Goal: Task Accomplishment & Management: Manage account settings

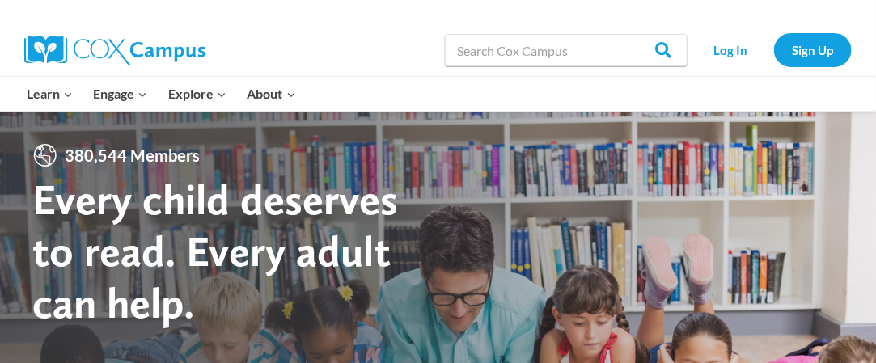
scroll to position [26, 0]
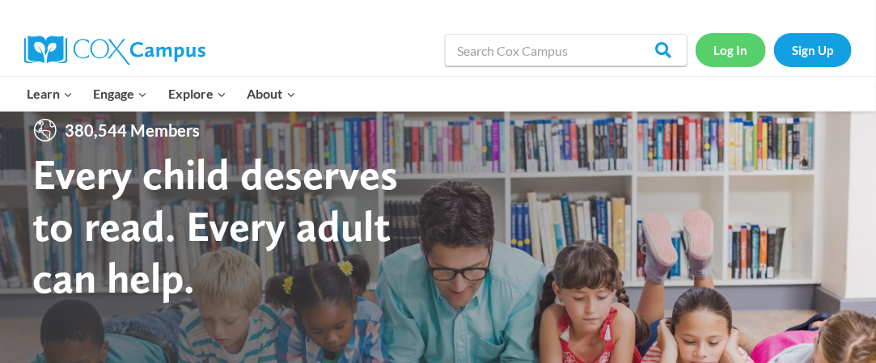
click at [734, 57] on link "Log In" at bounding box center [731, 49] width 70 height 33
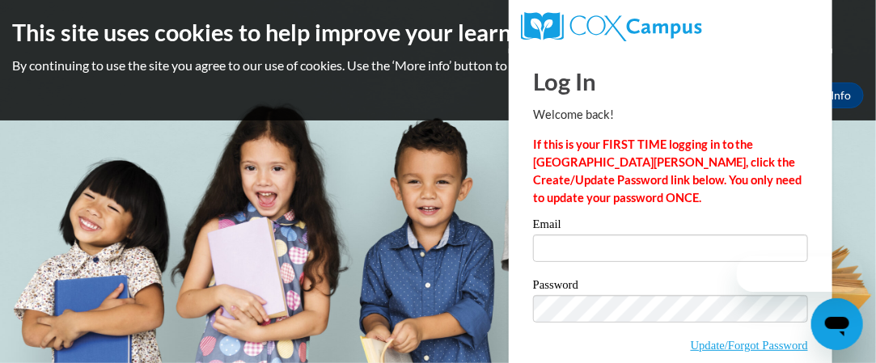
scroll to position [5, 0]
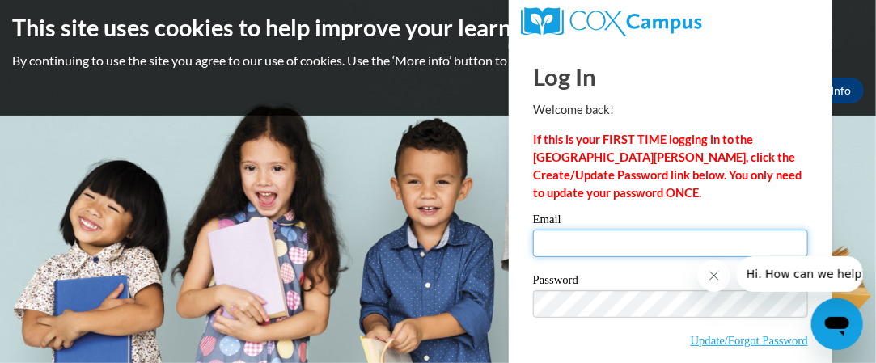
click at [554, 251] on input "Email" at bounding box center [670, 244] width 275 height 28
type input "[EMAIL_ADDRESS][DOMAIN_NAME]"
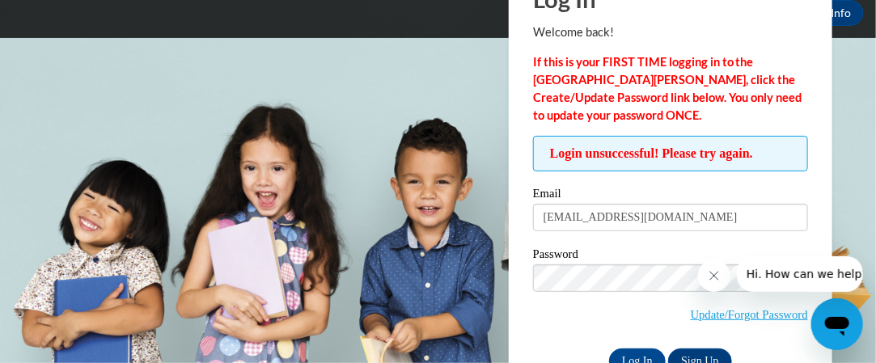
scroll to position [124, 0]
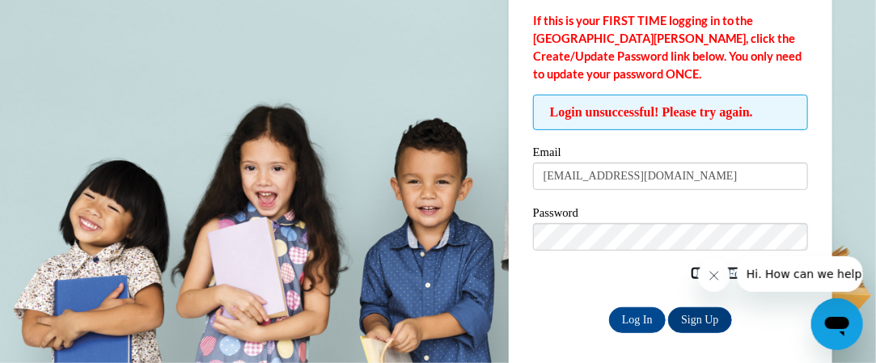
click at [691, 274] on link "Update/Forgot Password" at bounding box center [749, 273] width 117 height 13
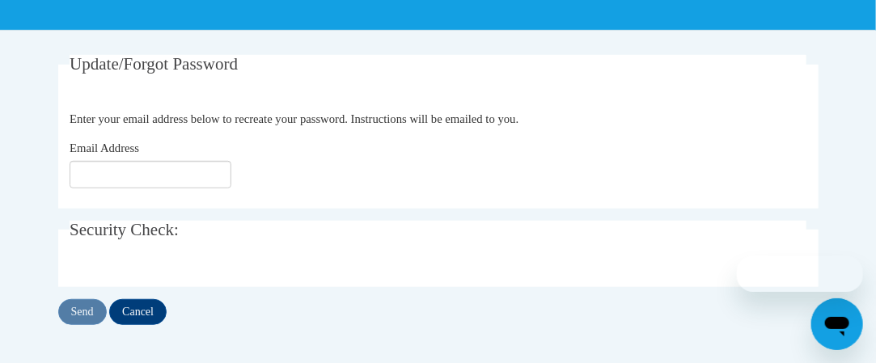
scroll to position [280, 0]
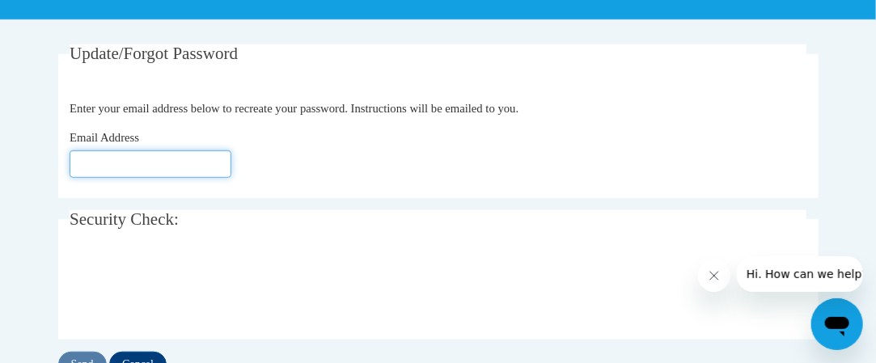
click at [112, 166] on input "Email Address" at bounding box center [151, 164] width 162 height 28
type input "bwylie1@ivytech.edu"
click button "Refresh captcha" at bounding box center [0, 0] width 0 height 0
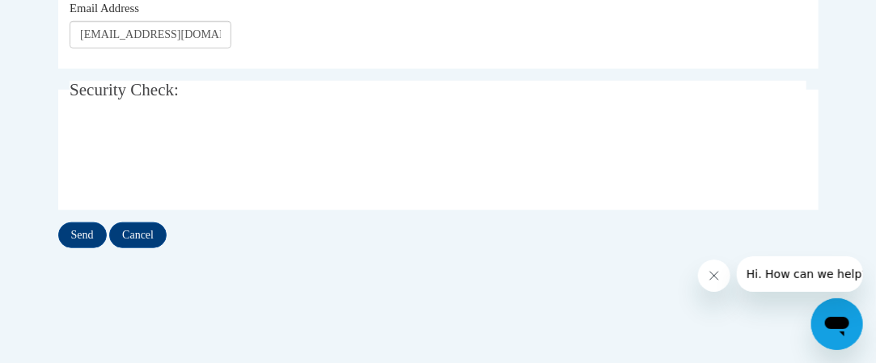
scroll to position [430, 0]
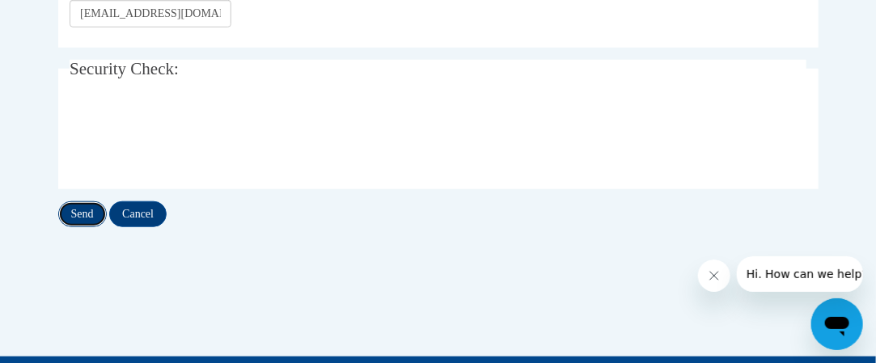
click at [81, 216] on input "Send" at bounding box center [82, 214] width 49 height 26
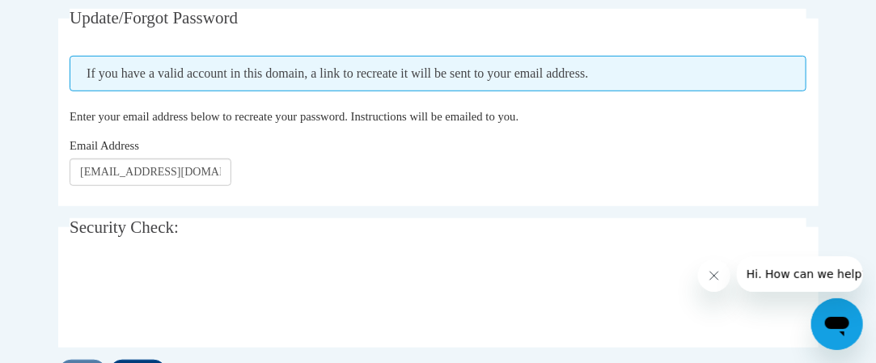
scroll to position [328, 0]
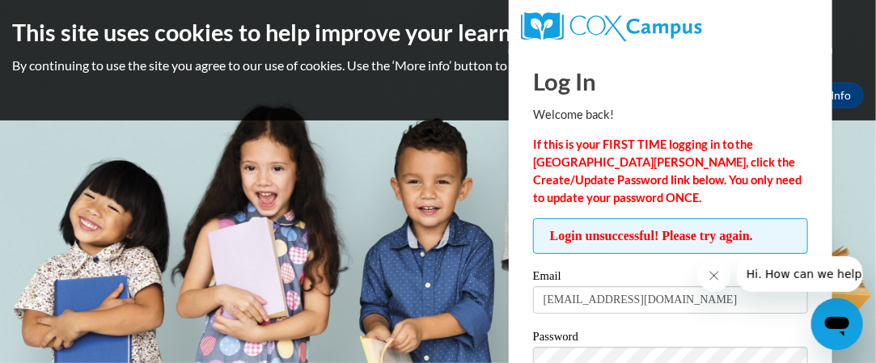
click at [856, 169] on body "This site uses cookies to help improve your learning experience. By continuing …" at bounding box center [438, 181] width 876 height 363
drag, startPoint x: 856, startPoint y: 169, endPoint x: 424, endPoint y: 112, distance: 435.8
click at [424, 112] on div "This site uses cookies to help improve your learning experience. By continuing …" at bounding box center [438, 60] width 876 height 121
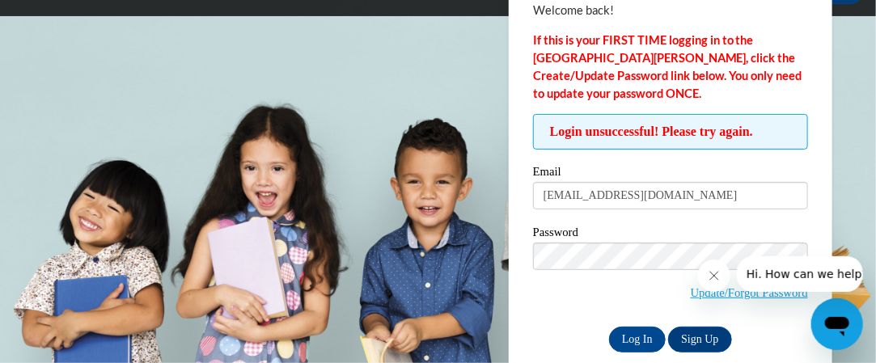
scroll to position [108, 0]
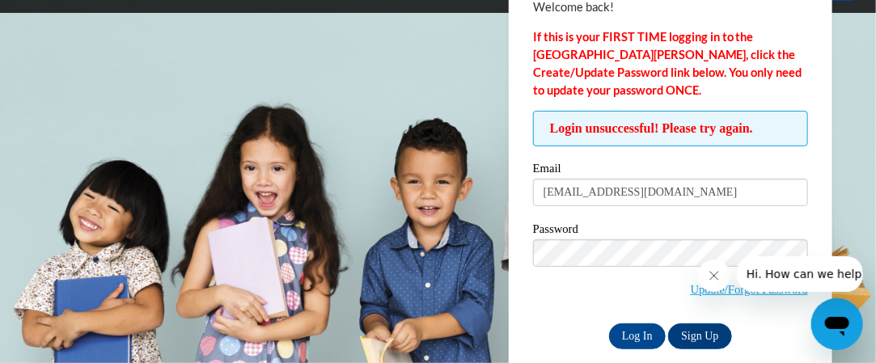
click at [717, 274] on icon "Close message from company" at bounding box center [713, 275] width 13 height 13
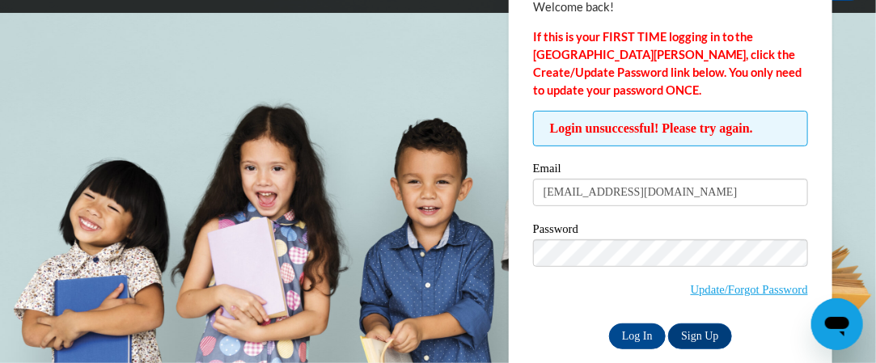
scroll to position [0, 0]
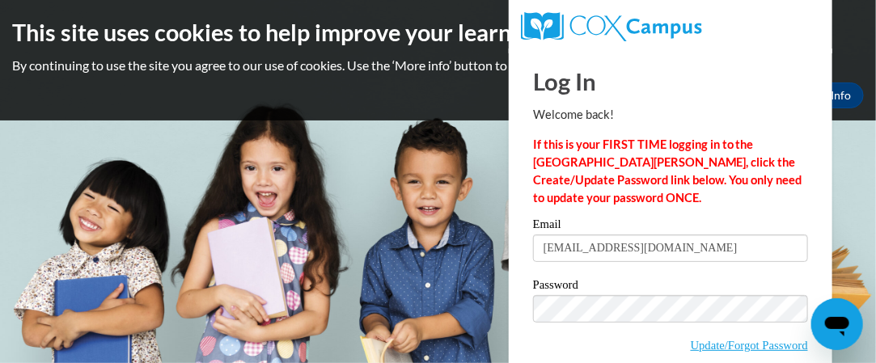
scroll to position [2, 0]
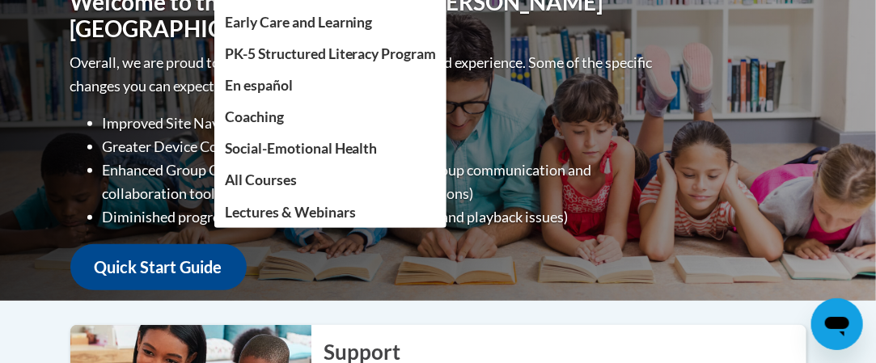
scroll to position [193, 0]
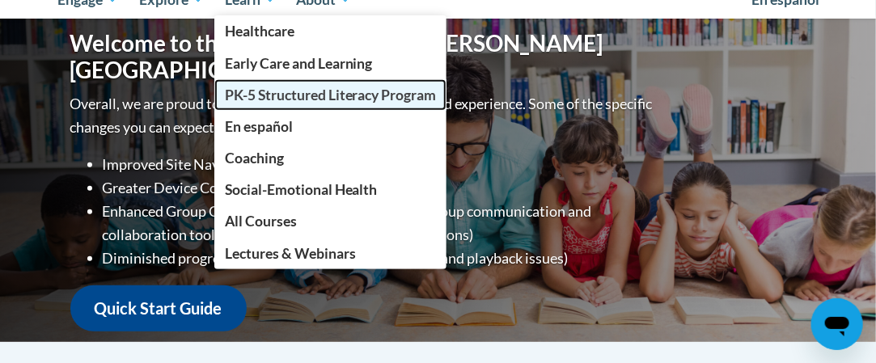
click at [310, 94] on span "PK-5 Structured Literacy Program" at bounding box center [331, 95] width 212 height 17
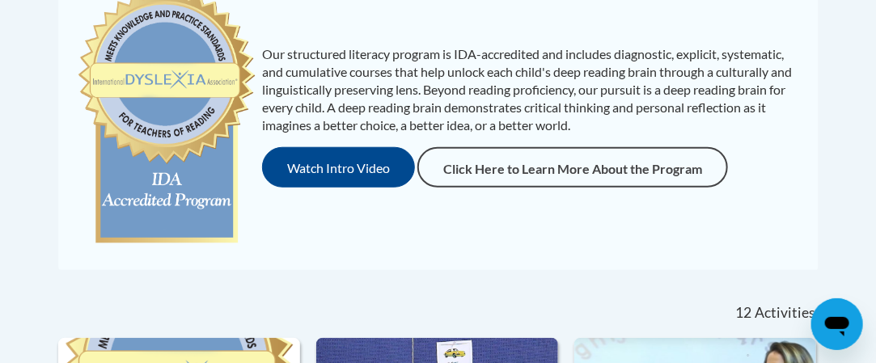
scroll to position [414, 0]
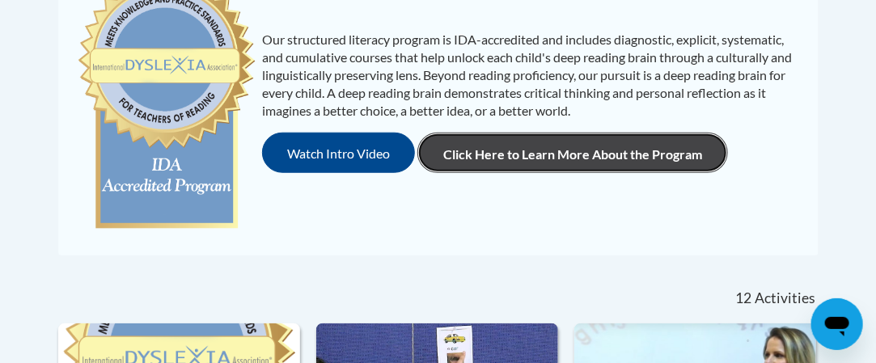
click at [493, 146] on link "Click Here to Learn More About the Program" at bounding box center [573, 153] width 311 height 40
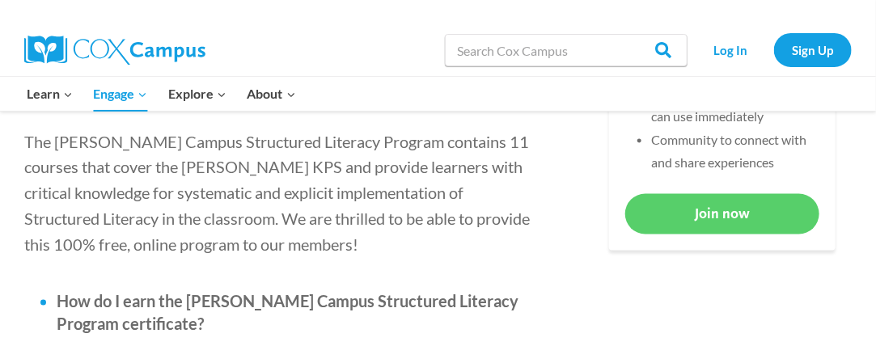
scroll to position [697, 0]
